Goal: Find specific page/section: Find specific page/section

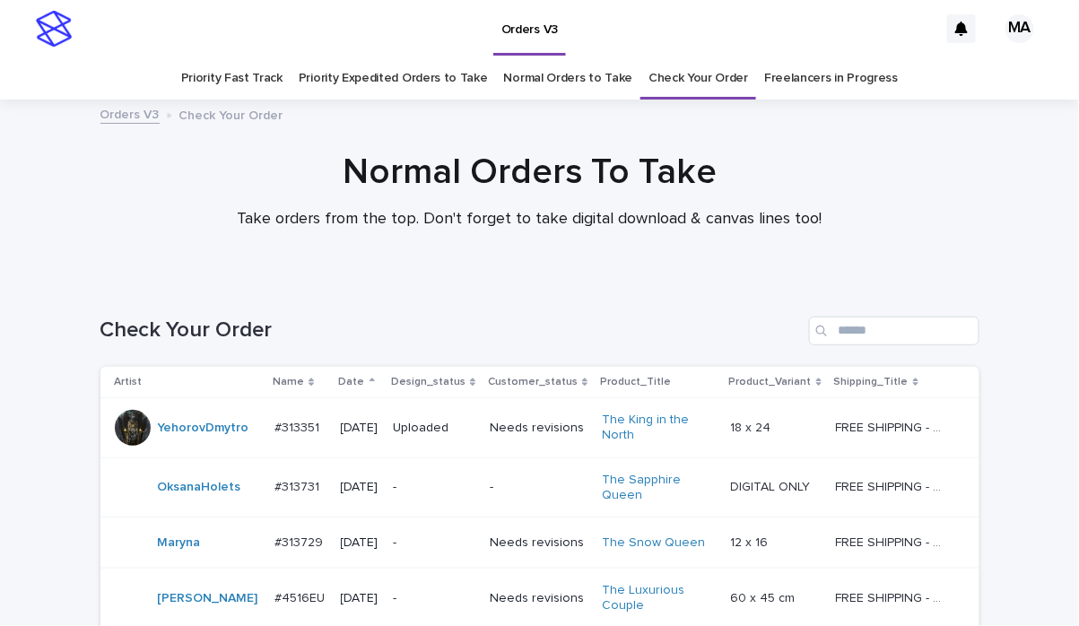
scroll to position [1163, 0]
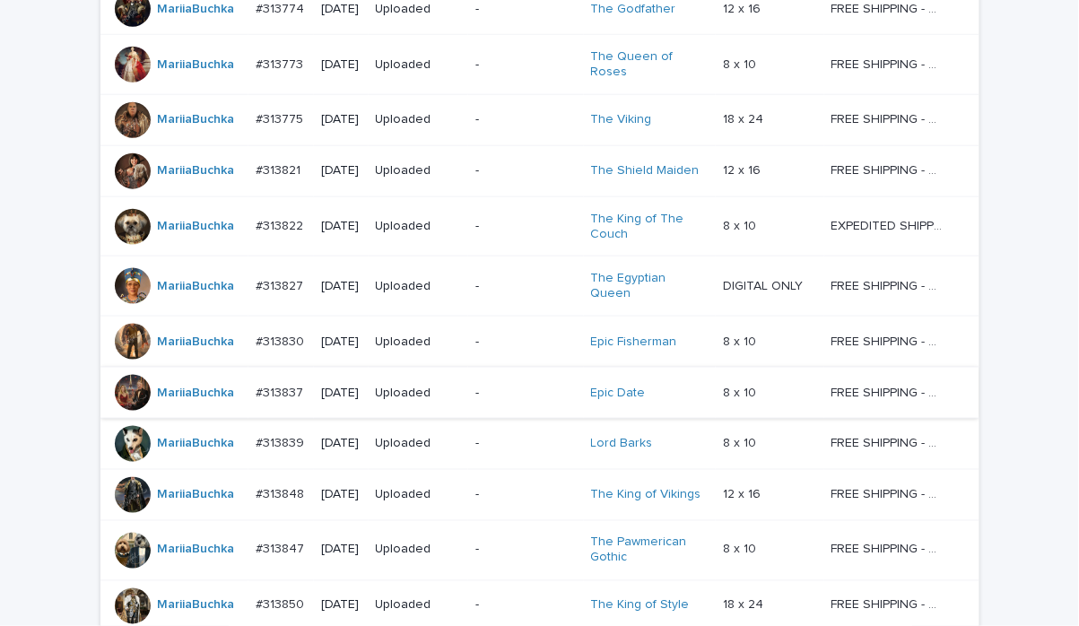
scroll to position [314, 0]
